Goal: Information Seeking & Learning: Stay updated

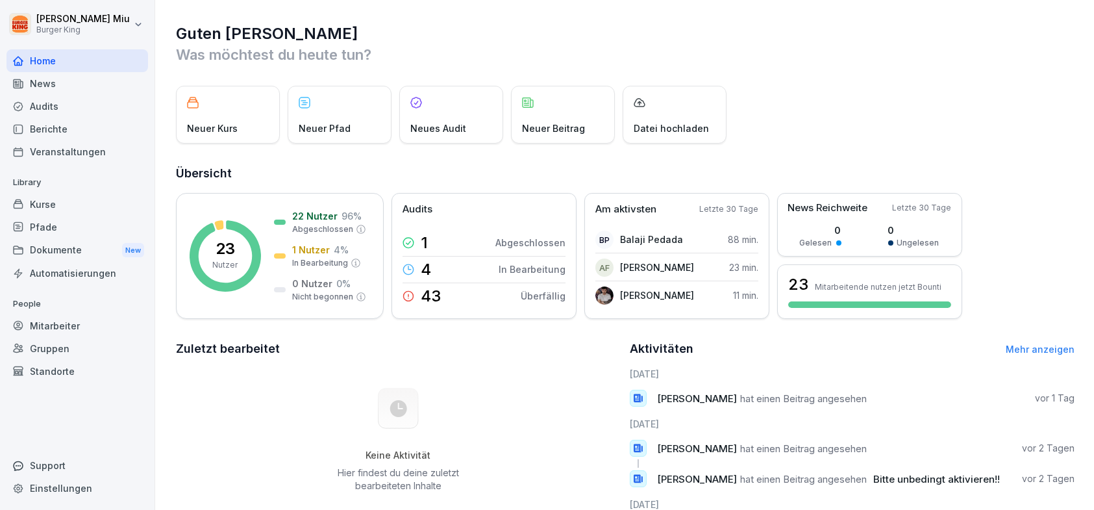
click at [71, 81] on div "News" at bounding box center [76, 83] width 141 height 23
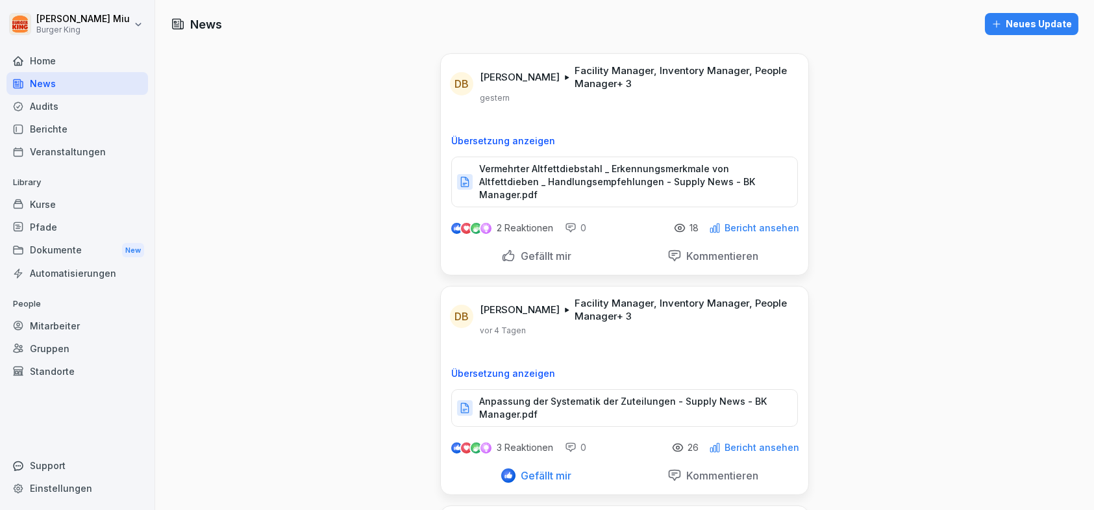
click at [558, 175] on p "Vermehrter Altfettdiebstahl _ Erkennungsmerkmale von Altfettdieben _ Handlungse…" at bounding box center [631, 181] width 305 height 39
click at [507, 249] on div "Gefällt mir" at bounding box center [536, 256] width 70 height 14
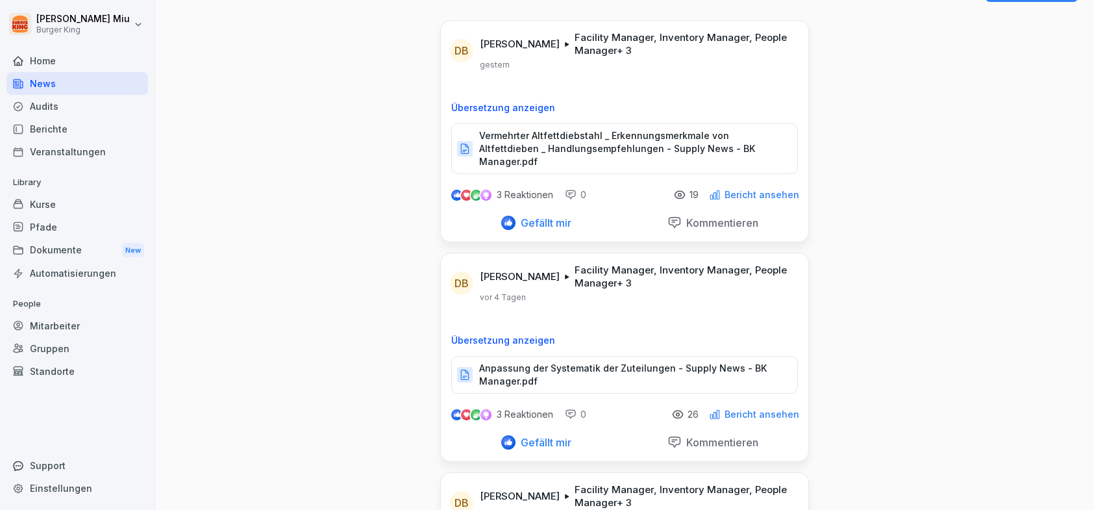
scroll to position [65, 0]
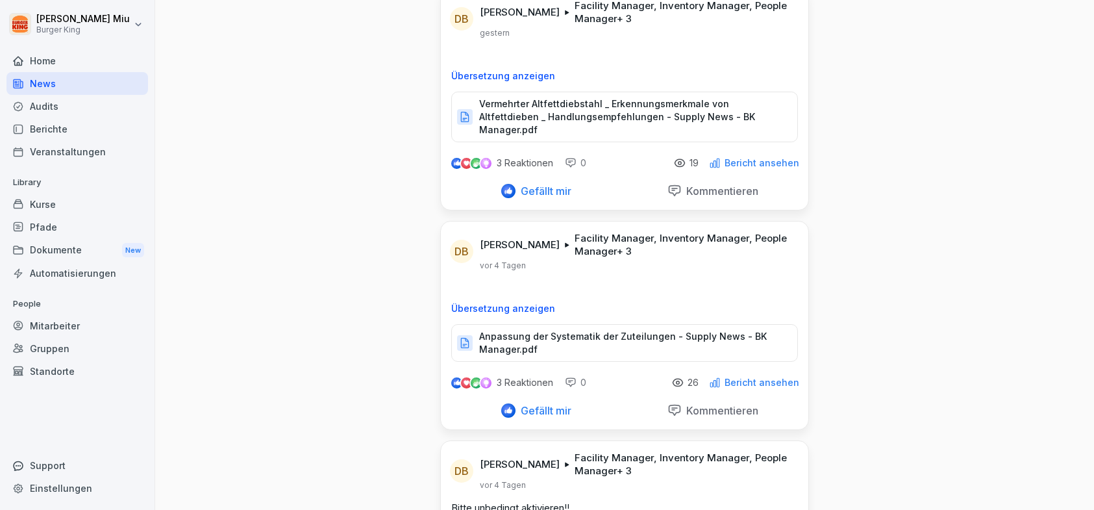
click at [553, 330] on p "Anpassung der Systematik der Zuteilungen - Supply News - BK Manager.pdf" at bounding box center [631, 343] width 305 height 26
click at [574, 232] on p "Facility Manager, Inventory Manager, People Manager + 3" at bounding box center [683, 245] width 218 height 26
click at [539, 331] on p "Anpassung der Systematik der Zuteilungen - Supply News - BK Manager.pdf" at bounding box center [631, 343] width 305 height 26
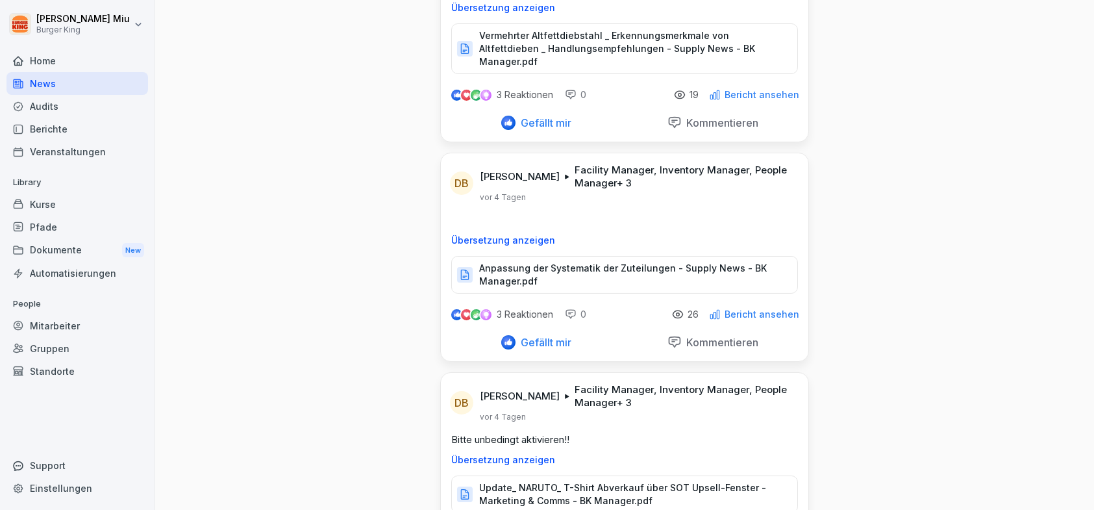
scroll to position [0, 0]
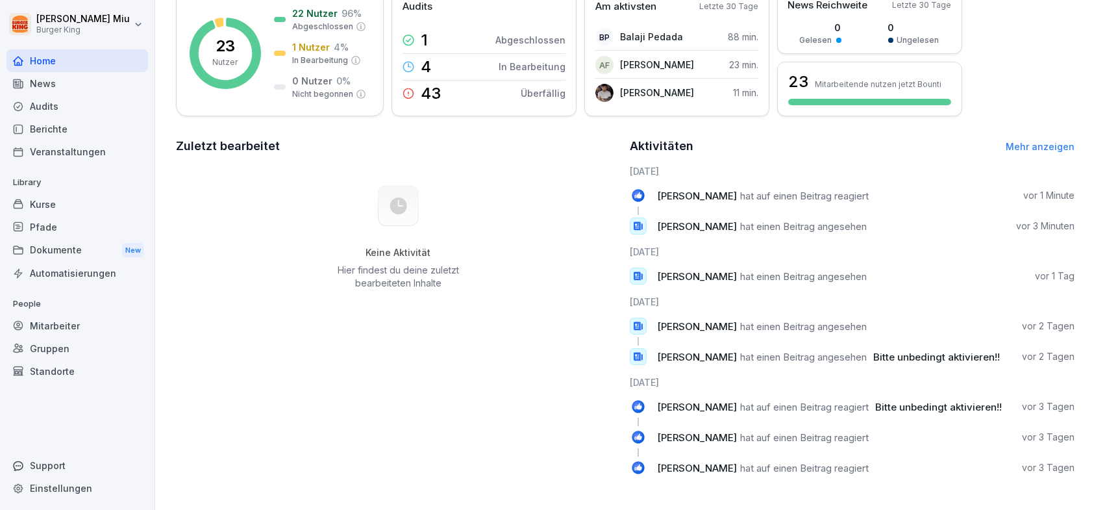
scroll to position [212, 0]
